Goal: Task Accomplishment & Management: Complete application form

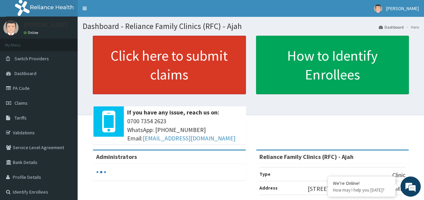
click at [209, 45] on link "Click here to submit claims" at bounding box center [169, 65] width 153 height 59
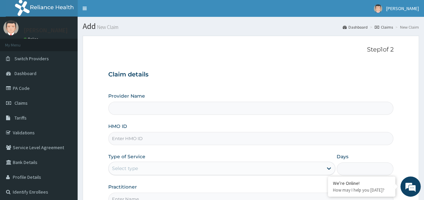
type input "Reliance Family Clinics (RFC) - Ajah"
click at [128, 136] on input "HMO ID" at bounding box center [250, 138] width 285 height 13
paste input "TVT/10063/B"
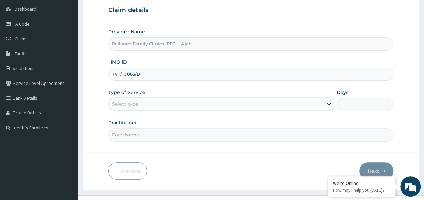
scroll to position [75, 0]
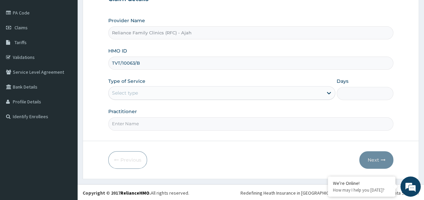
type input "TVT/10063/B"
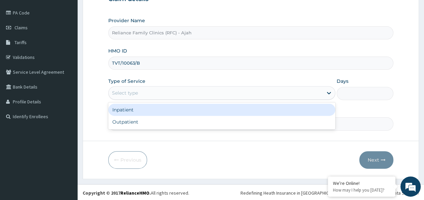
click at [207, 122] on div "Outpatient" at bounding box center [221, 122] width 227 height 12
type input "1"
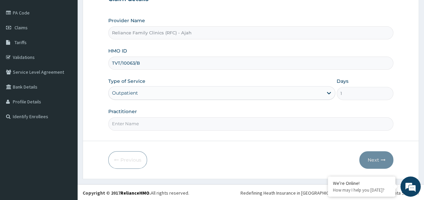
click at [179, 123] on input "Practitioner" at bounding box center [250, 123] width 285 height 13
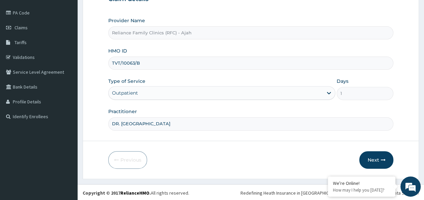
type input "DR. LOCUM"
click at [381, 161] on icon "button" at bounding box center [382, 160] width 5 height 5
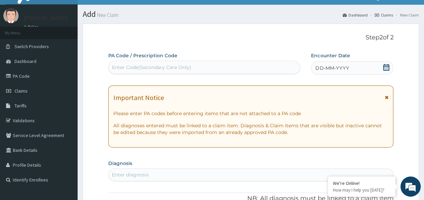
scroll to position [11, 0]
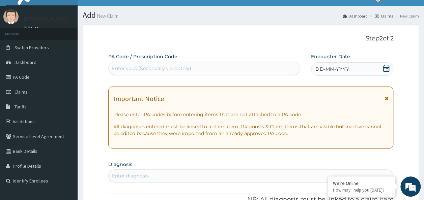
click at [354, 66] on div "DD-MM-YYYY" at bounding box center [352, 68] width 82 height 13
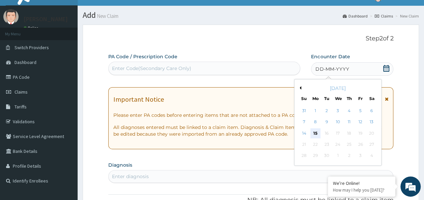
click at [315, 133] on div "15" at bounding box center [315, 133] width 10 height 10
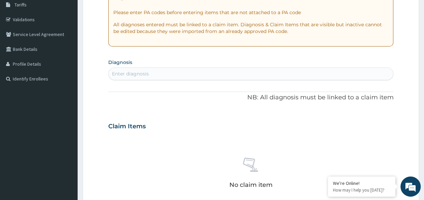
scroll to position [115, 0]
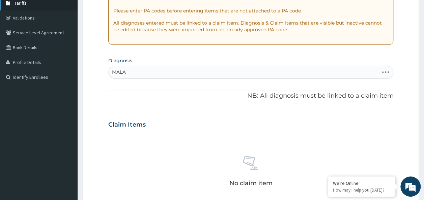
type input "MALAR"
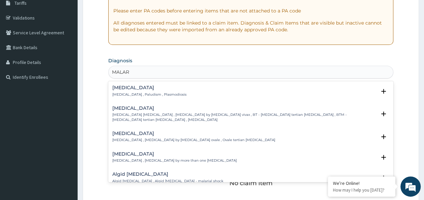
click at [132, 86] on h4 "Malaria" at bounding box center [149, 87] width 74 height 5
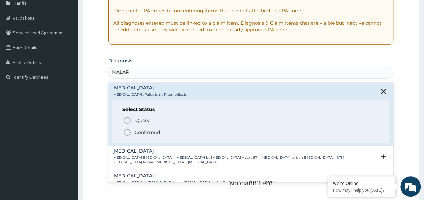
click at [141, 134] on p "Confirmed" at bounding box center [146, 132] width 25 height 7
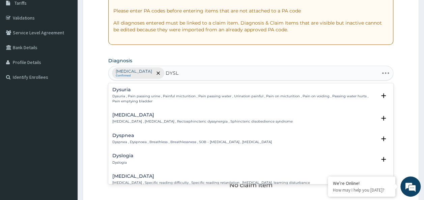
type input "DYSLI"
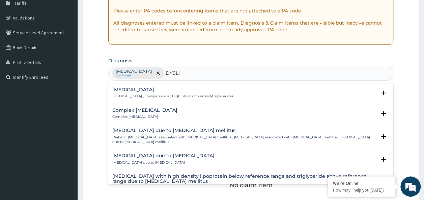
click at [145, 93] on div "Dyslipidemia Dyslipidemia , Dyslipidaemia , High blood cholesterol/triglycerides" at bounding box center [172, 93] width 121 height 12
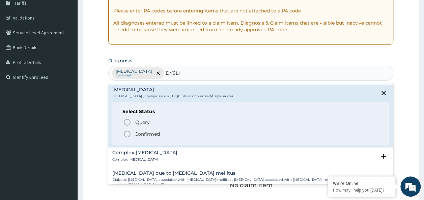
click at [139, 133] on p "Confirmed" at bounding box center [146, 134] width 25 height 7
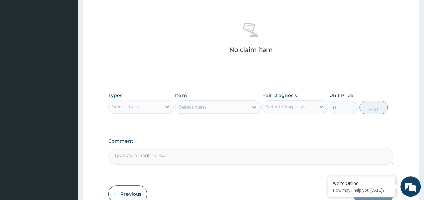
scroll to position [284, 0]
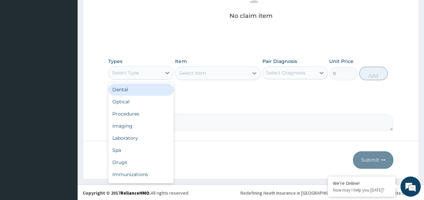
click at [140, 113] on div "Procedures" at bounding box center [141, 114] width 66 height 12
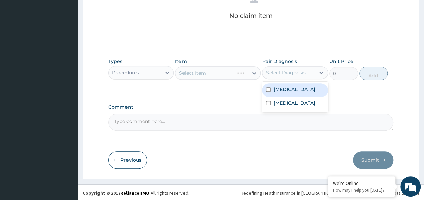
click at [268, 89] on input "checkbox" at bounding box center [268, 89] width 4 height 4
checkbox input "true"
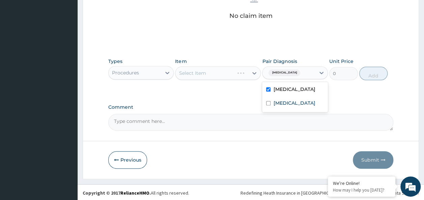
click at [276, 107] on div "Dyslipidemia" at bounding box center [295, 104] width 66 height 14
checkbox input "true"
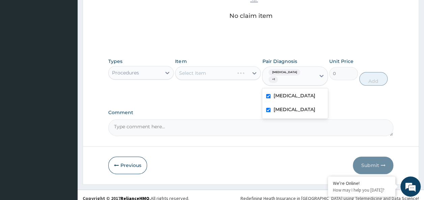
click at [222, 71] on div "Select Item" at bounding box center [218, 72] width 86 height 13
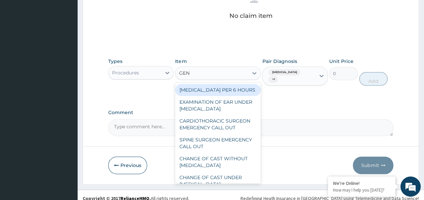
type input "GENE"
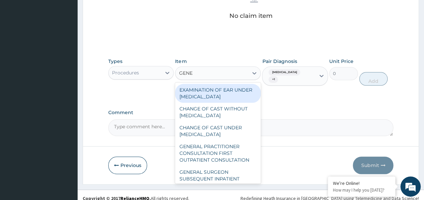
click at [222, 159] on div "GENERAL PRACTITIONER CONSULTATION FIRST OUTPATIENT CONSULTATION" at bounding box center [218, 154] width 86 height 26
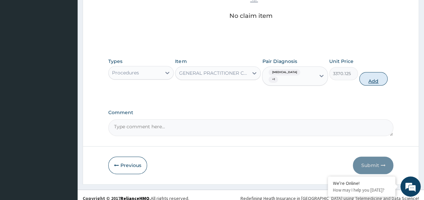
click at [375, 77] on button "Add" at bounding box center [373, 78] width 29 height 13
type input "0"
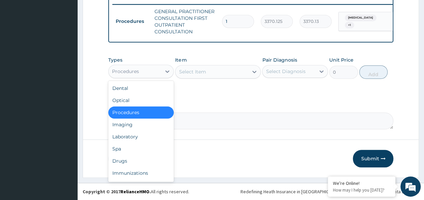
click at [136, 140] on div "Laboratory" at bounding box center [141, 137] width 66 height 12
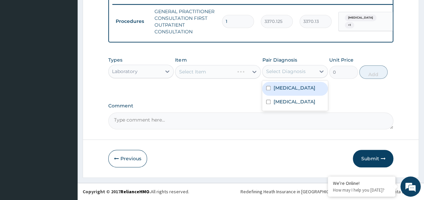
click at [268, 89] on input "checkbox" at bounding box center [268, 88] width 4 height 4
checkbox input "true"
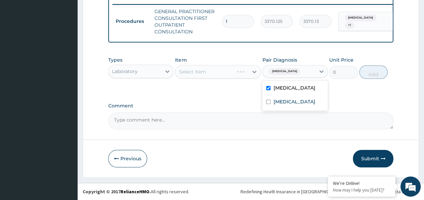
click at [268, 103] on input "checkbox" at bounding box center [268, 102] width 4 height 4
checkbox input "true"
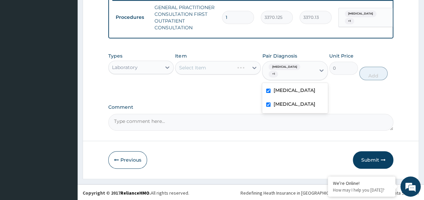
click at [223, 107] on label "Comment" at bounding box center [250, 107] width 285 height 6
click at [223, 114] on textarea "Comment" at bounding box center [250, 122] width 285 height 17
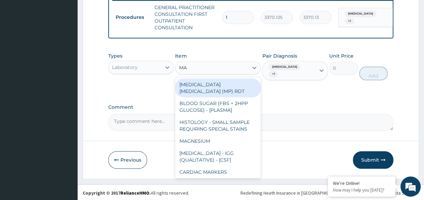
type input "MAL"
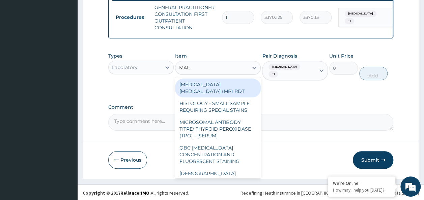
click at [239, 90] on div "MALARIA PARASITE (MP) RDT" at bounding box center [218, 88] width 86 height 19
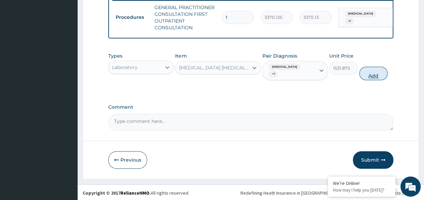
click at [373, 75] on button "Add" at bounding box center [373, 73] width 29 height 13
type input "0"
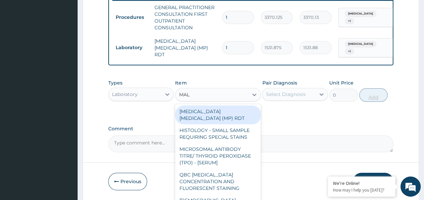
type input "MALA"
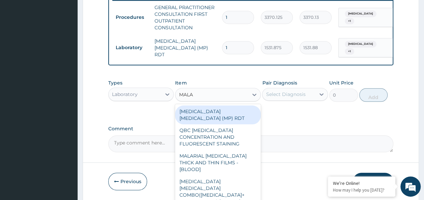
click at [238, 158] on div "MALARIAL PARASITE THICK AND THIN FILMS - [BLOOD]" at bounding box center [218, 163] width 86 height 26
type input "1531.875"
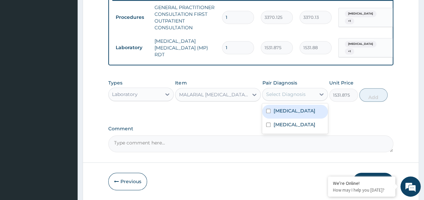
click at [268, 112] on input "checkbox" at bounding box center [268, 111] width 4 height 4
checkbox input "true"
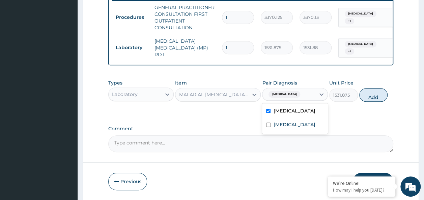
click at [268, 126] on input "checkbox" at bounding box center [268, 125] width 4 height 4
checkbox input "true"
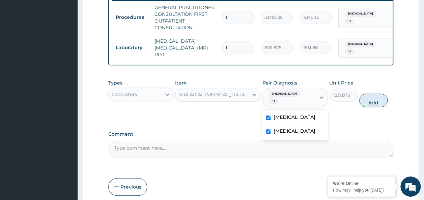
click at [373, 94] on button "Add" at bounding box center [373, 100] width 29 height 13
type input "0"
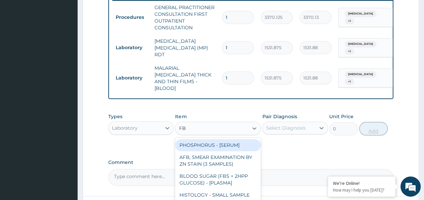
type input "FBC"
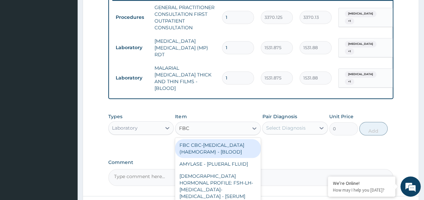
click at [223, 150] on div "FBC CBC-COMPLETE BLOOD COUNT (HAEMOGRAM) - [BLOOD]" at bounding box center [218, 148] width 86 height 19
type input "4085"
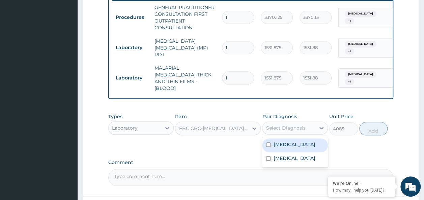
click at [269, 143] on input "checkbox" at bounding box center [268, 145] width 4 height 4
checkbox input "true"
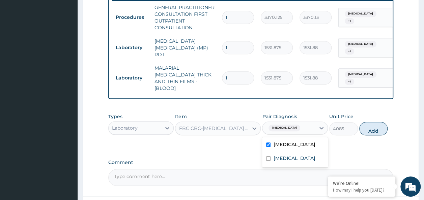
click at [268, 156] on input "checkbox" at bounding box center [268, 158] width 4 height 4
checkbox input "true"
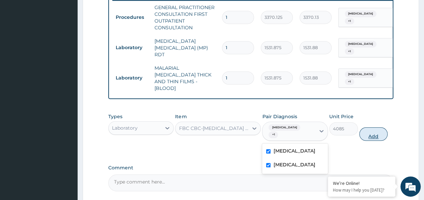
click at [377, 127] on button "Add" at bounding box center [373, 133] width 29 height 13
type input "0"
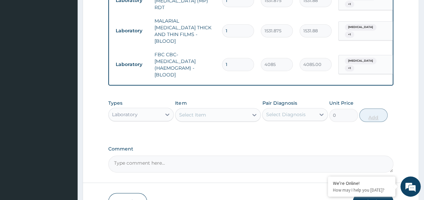
scroll to position [352, 0]
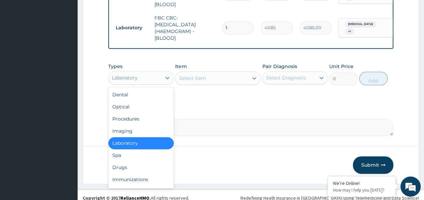
click at [124, 164] on div "Drugs" at bounding box center [141, 167] width 66 height 12
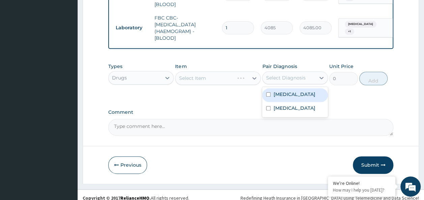
click at [270, 92] on input "checkbox" at bounding box center [268, 94] width 4 height 4
checkbox input "true"
click at [268, 106] on input "checkbox" at bounding box center [268, 108] width 4 height 4
checkbox input "true"
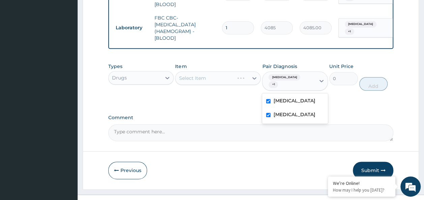
click at [222, 115] on label "Comment" at bounding box center [250, 118] width 285 height 6
click at [222, 124] on textarea "Comment" at bounding box center [250, 132] width 285 height 17
click at [196, 75] on div "Select Item" at bounding box center [192, 78] width 27 height 7
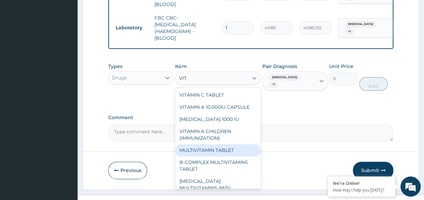
type input "VIT"
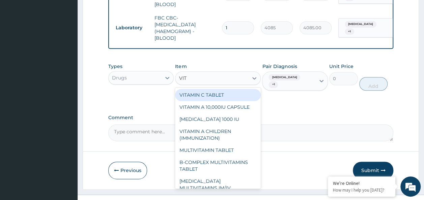
type input "VITA"
click at [214, 89] on div "VITAMIN C TABLET" at bounding box center [218, 95] width 86 height 12
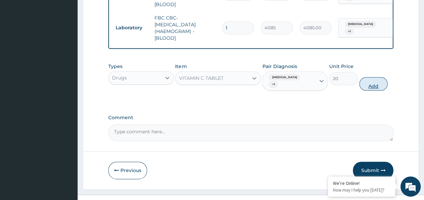
click at [375, 77] on button "Add" at bounding box center [373, 83] width 29 height 13
type input "0"
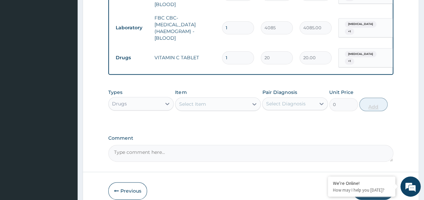
type input "0.00"
type input "2"
type input "40.00"
type input "21"
type input "420.00"
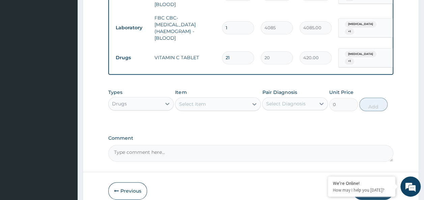
type input "21"
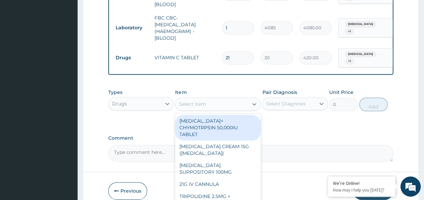
click at [209, 99] on div "Select Item" at bounding box center [211, 104] width 73 height 11
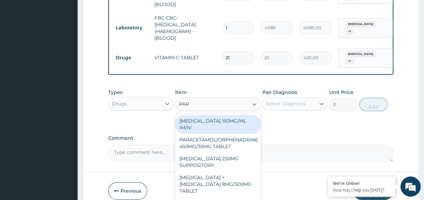
type input "PARA"
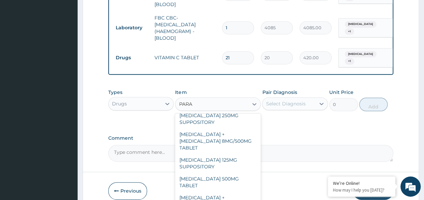
scroll to position [77, 0]
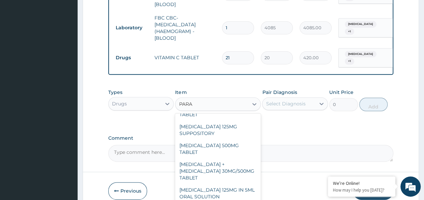
click at [229, 140] on div "PARACETAMOL 500MG TABLET" at bounding box center [218, 149] width 86 height 19
type input "30"
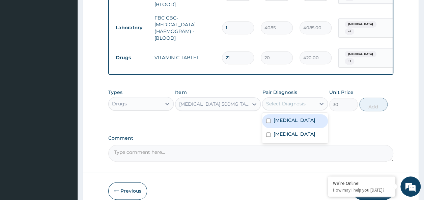
click at [268, 119] on input "checkbox" at bounding box center [268, 121] width 4 height 4
checkbox input "true"
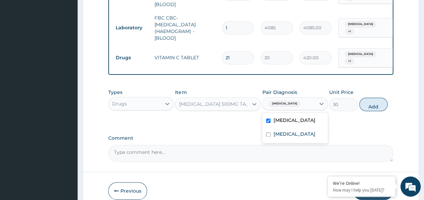
click at [269, 132] on input "checkbox" at bounding box center [268, 134] width 4 height 4
checkbox input "true"
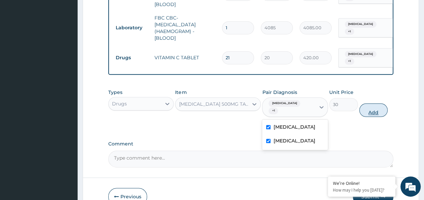
click at [384, 103] on button "Add" at bounding box center [373, 109] width 29 height 13
type input "0"
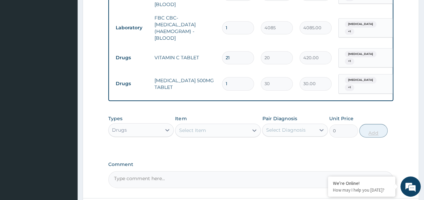
type input "0.00"
type input "1"
type input "30.00"
type input "18"
type input "540.00"
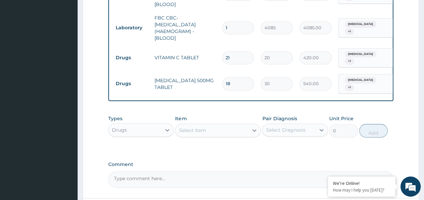
type input "18"
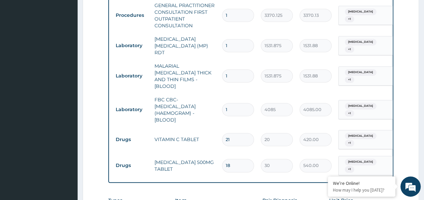
scroll to position [271, 0]
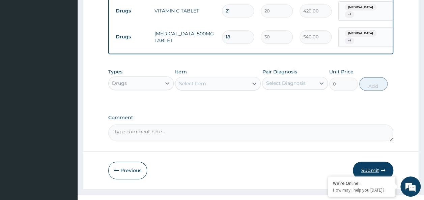
click at [378, 162] on button "Submit" at bounding box center [373, 171] width 40 height 18
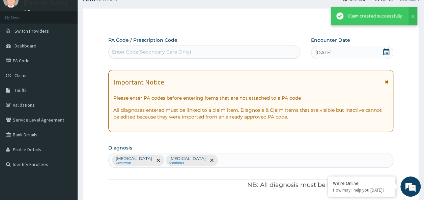
scroll to position [399, 0]
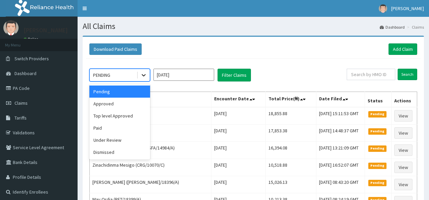
click at [144, 75] on icon at bounding box center [144, 75] width 4 height 2
click at [123, 101] on div "Approved" at bounding box center [119, 104] width 61 height 12
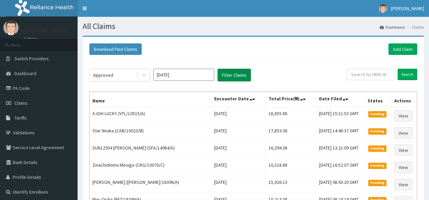
click at [242, 77] on button "Filter Claims" at bounding box center [233, 75] width 33 height 13
